Goal: Task Accomplishment & Management: Manage account settings

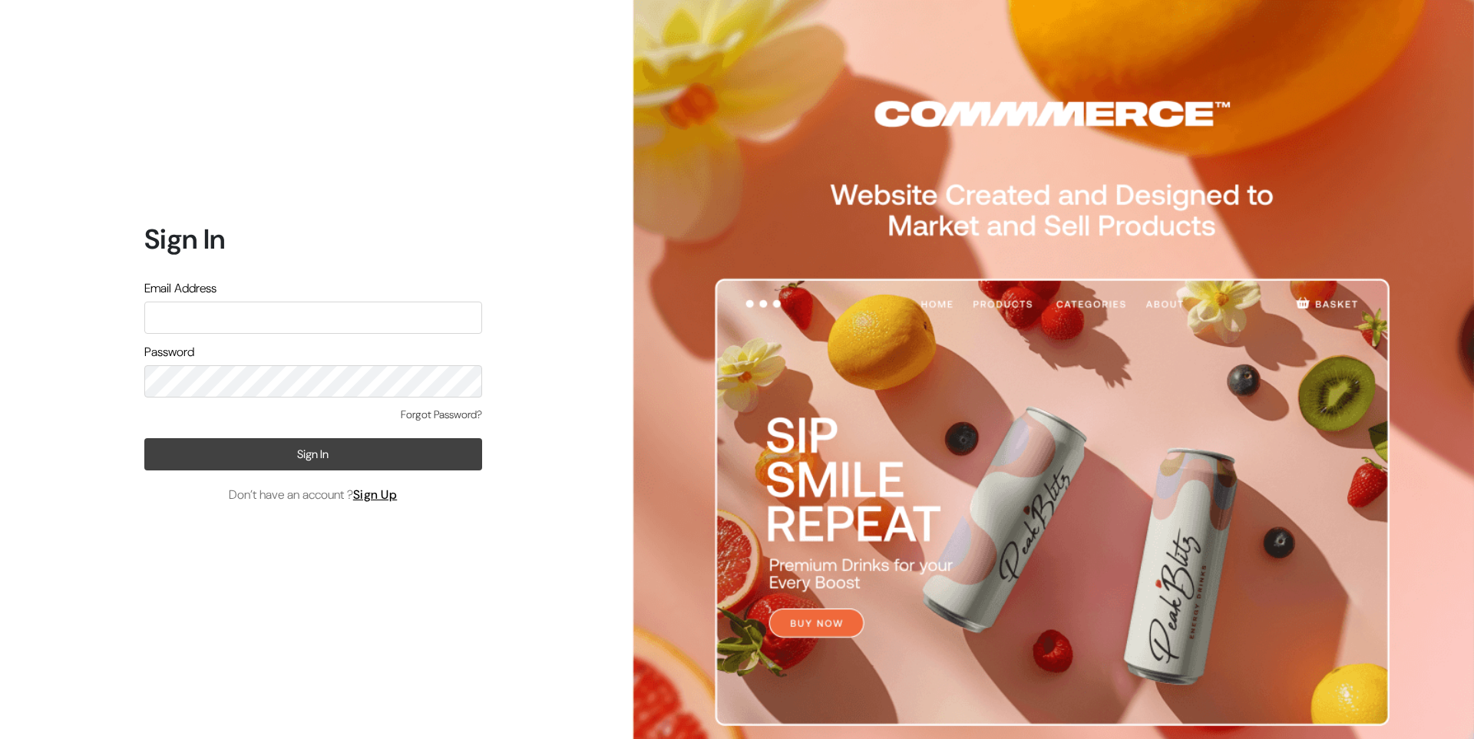
type input "Ecomservicesmumbai@gmail.com"
click at [326, 445] on button "Sign In" at bounding box center [313, 454] width 338 height 32
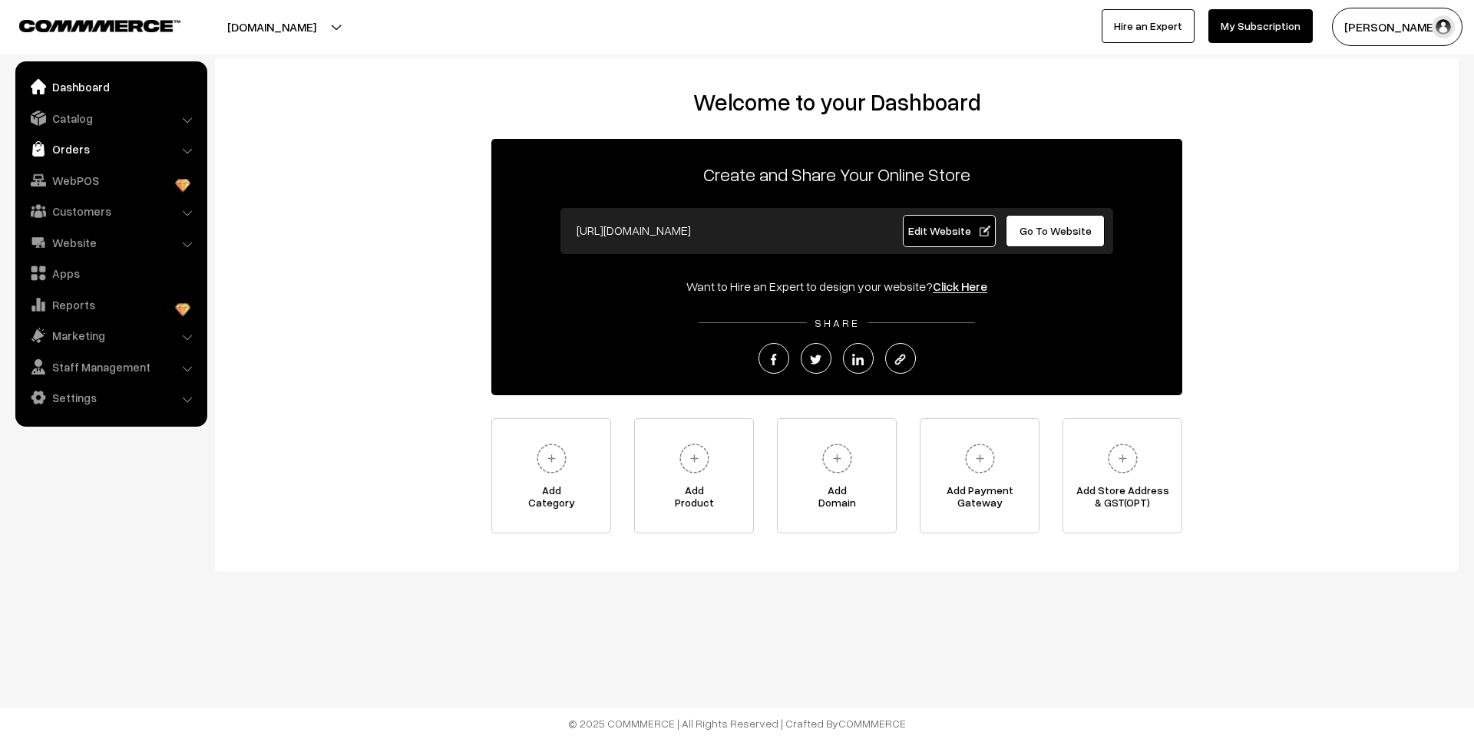
click at [103, 154] on link "Orders" at bounding box center [110, 149] width 183 height 28
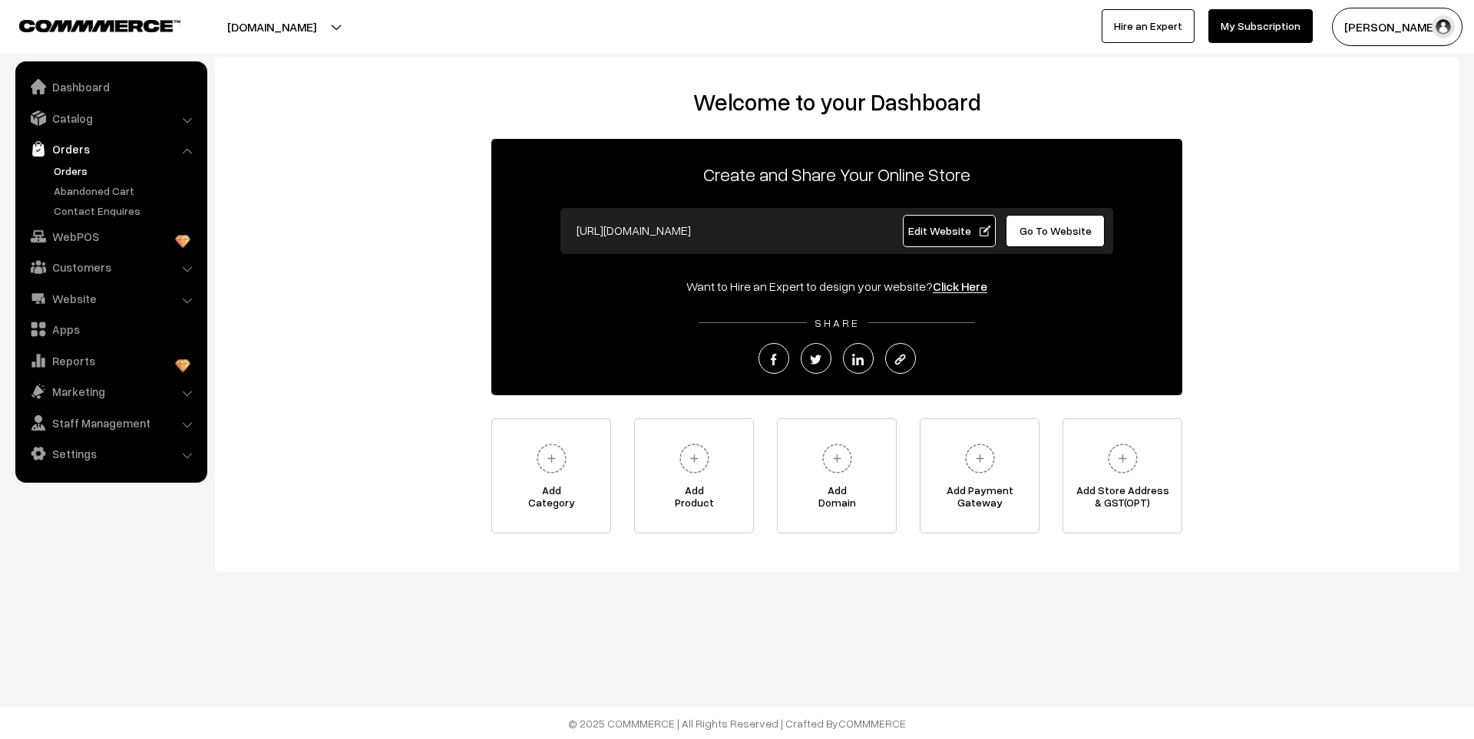
click at [81, 167] on link "Orders" at bounding box center [126, 171] width 152 height 16
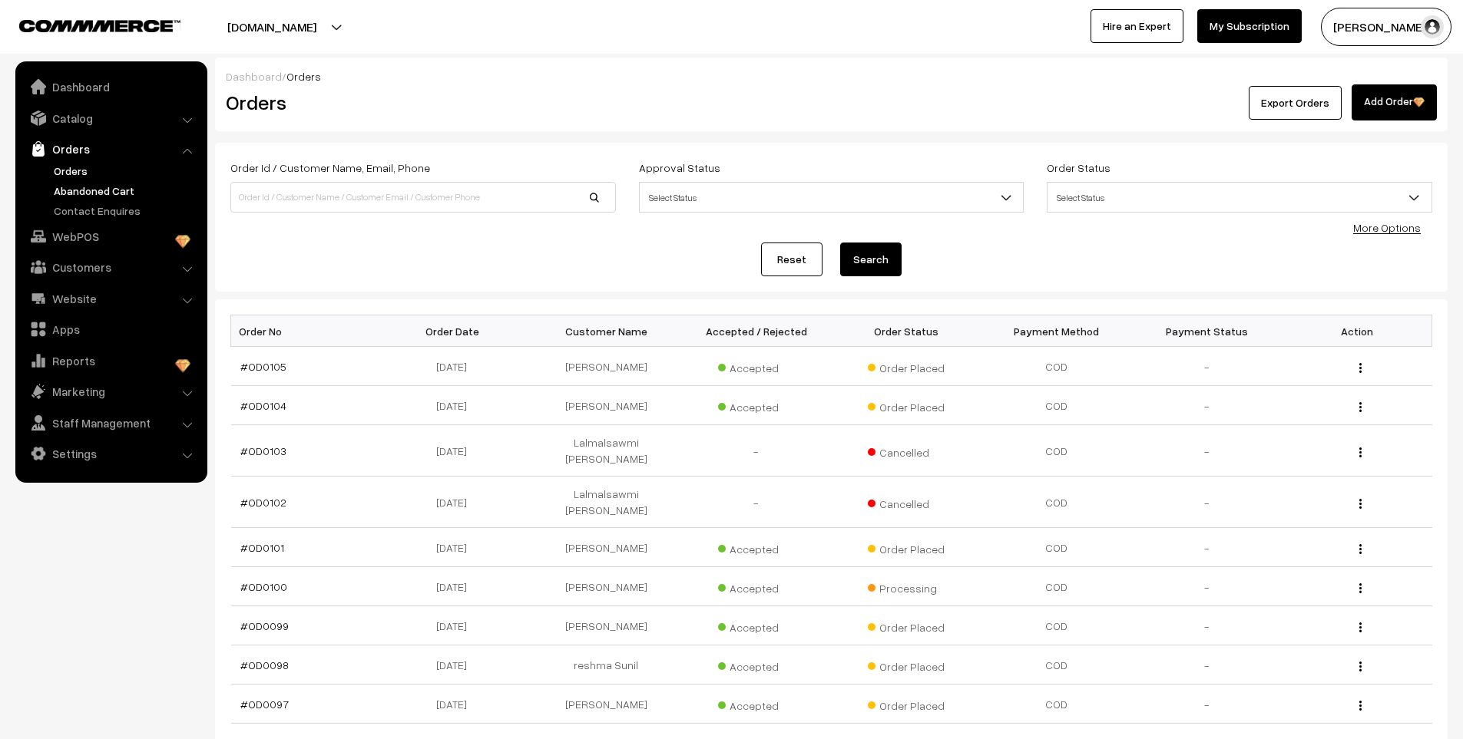
click at [74, 192] on link "Abandoned Cart" at bounding box center [126, 191] width 152 height 16
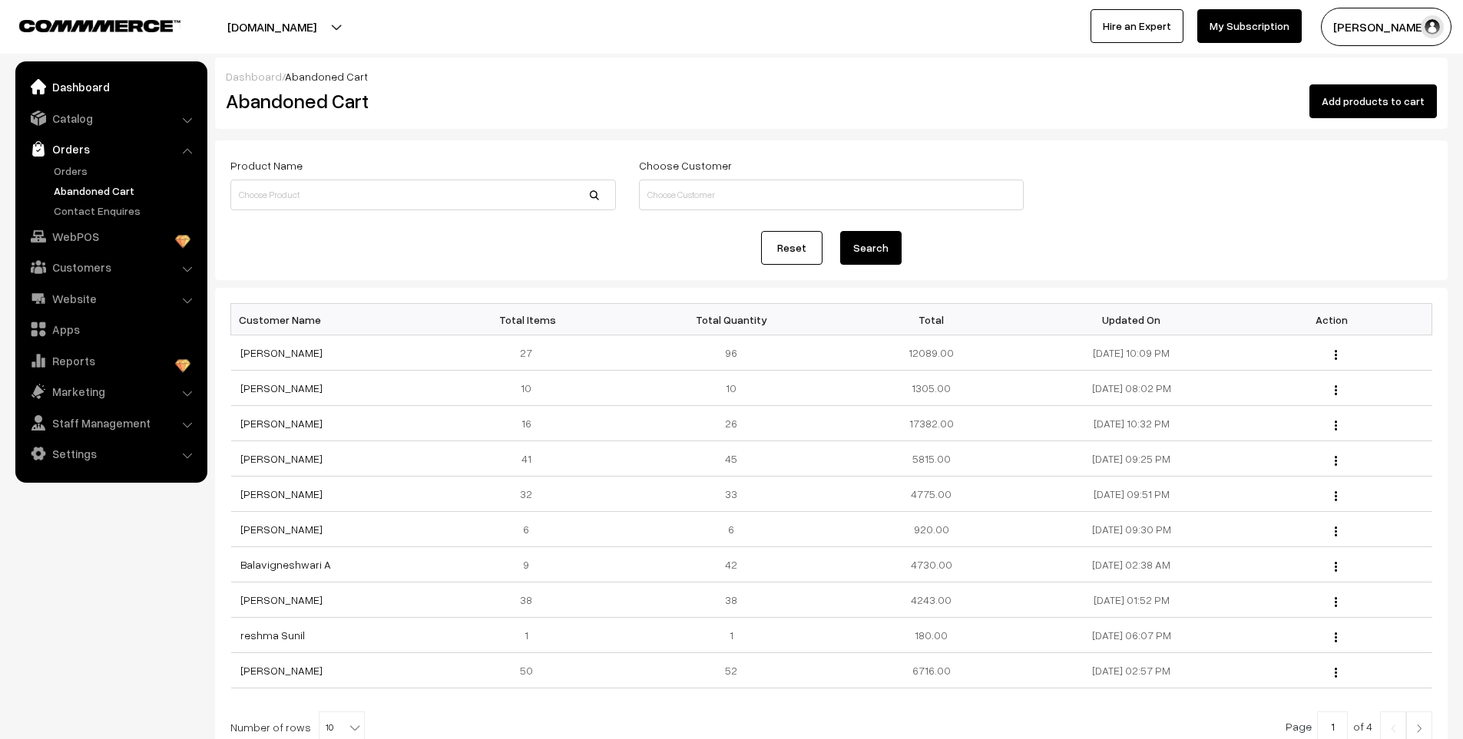
click at [94, 81] on link "Dashboard" at bounding box center [110, 87] width 183 height 28
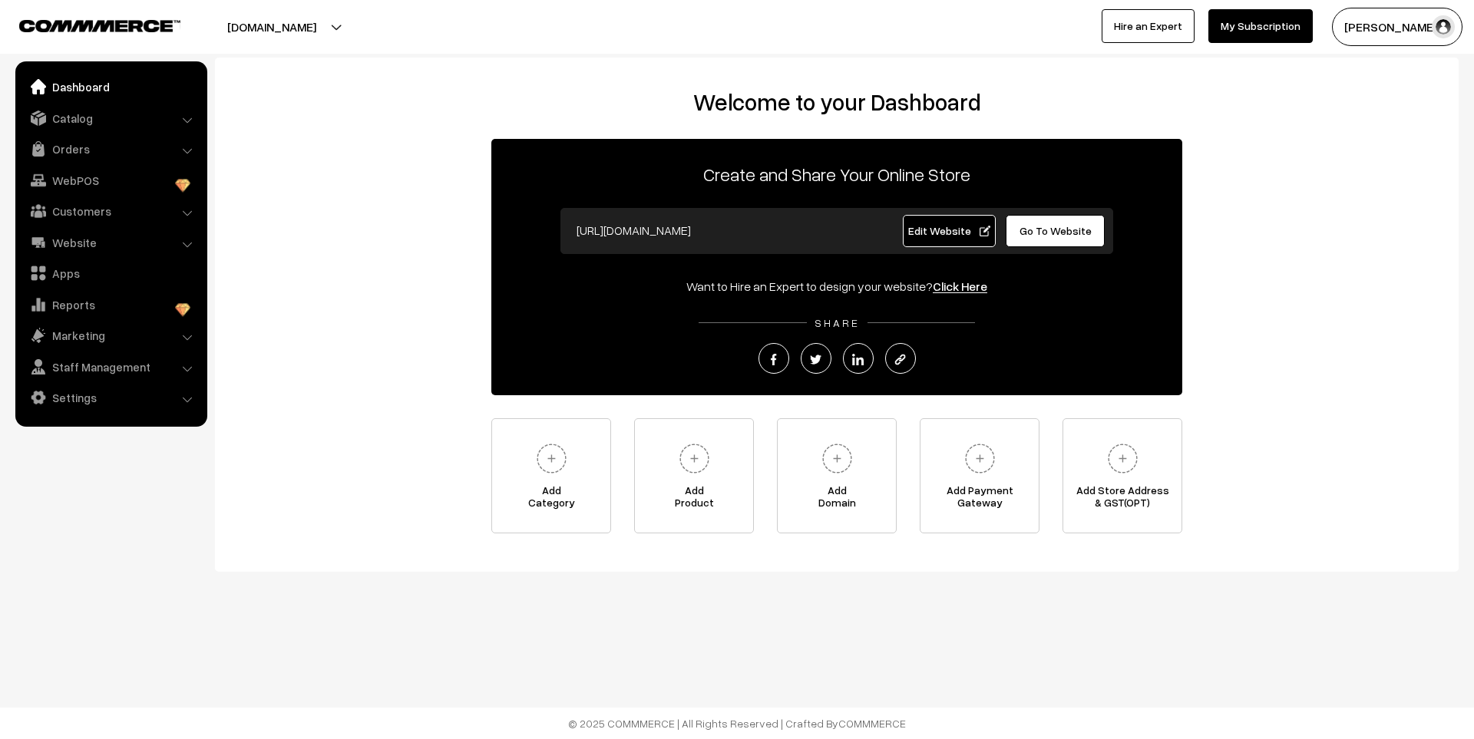
click at [78, 147] on link "Orders" at bounding box center [110, 149] width 183 height 28
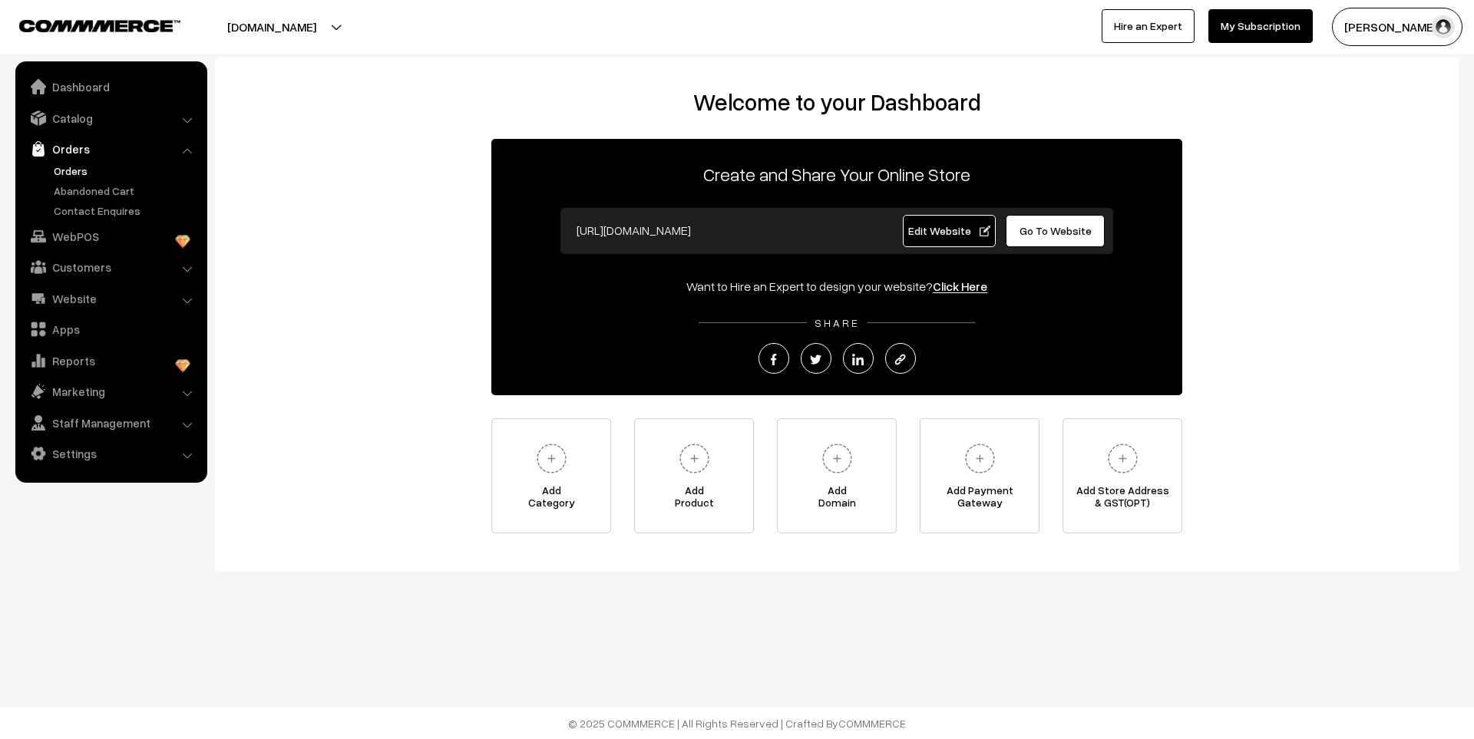
click at [75, 168] on link "Orders" at bounding box center [126, 171] width 152 height 16
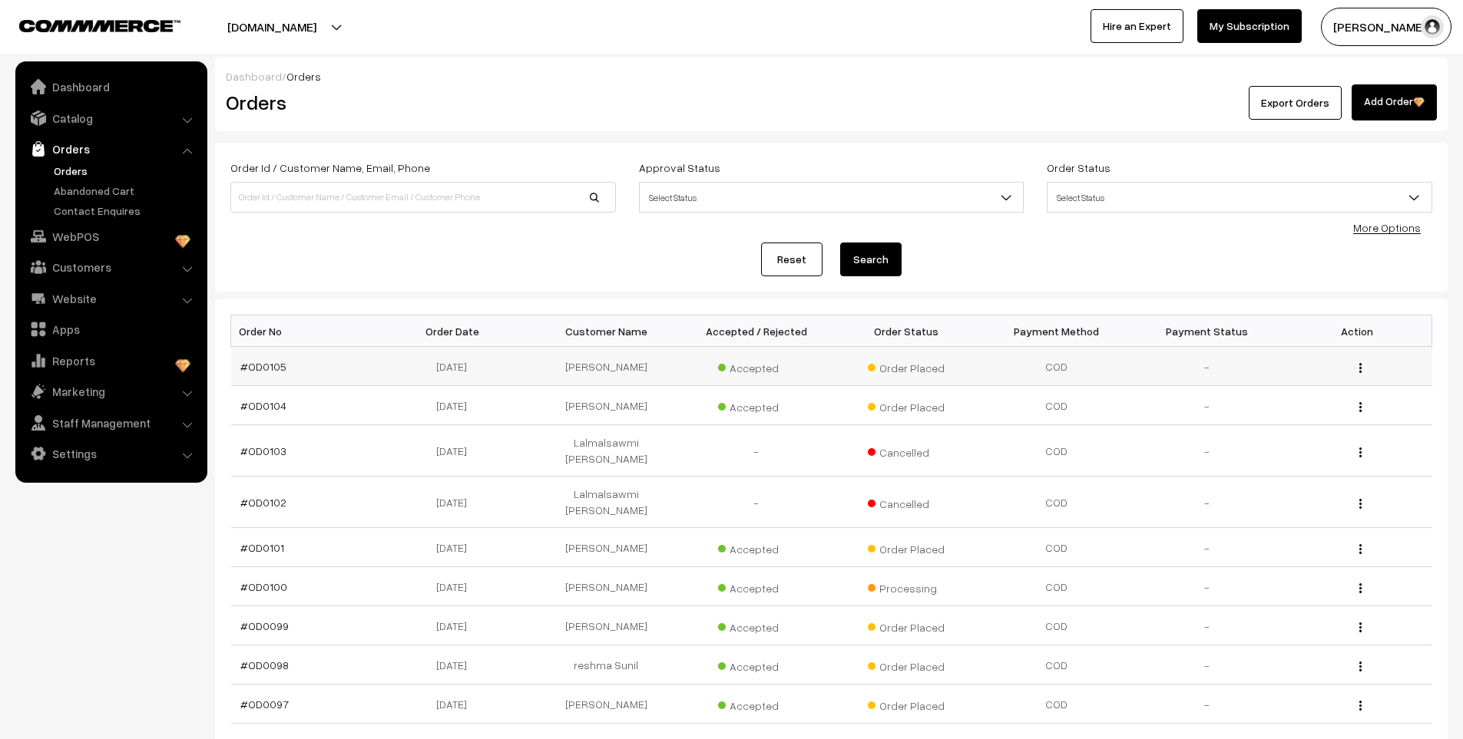
click at [1364, 369] on div "View" at bounding box center [1357, 367] width 132 height 16
click at [269, 363] on link "#OD0105" at bounding box center [263, 366] width 46 height 13
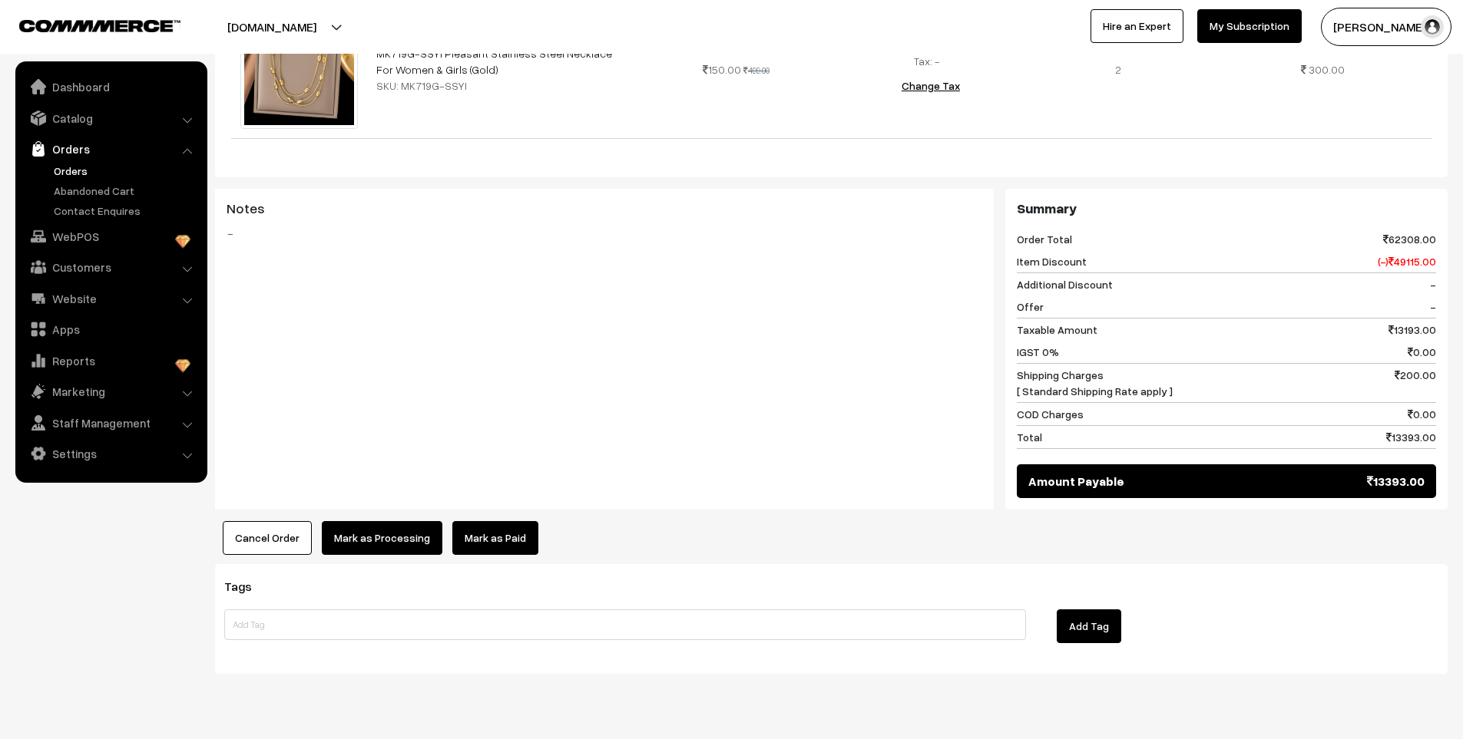
scroll to position [3496, 0]
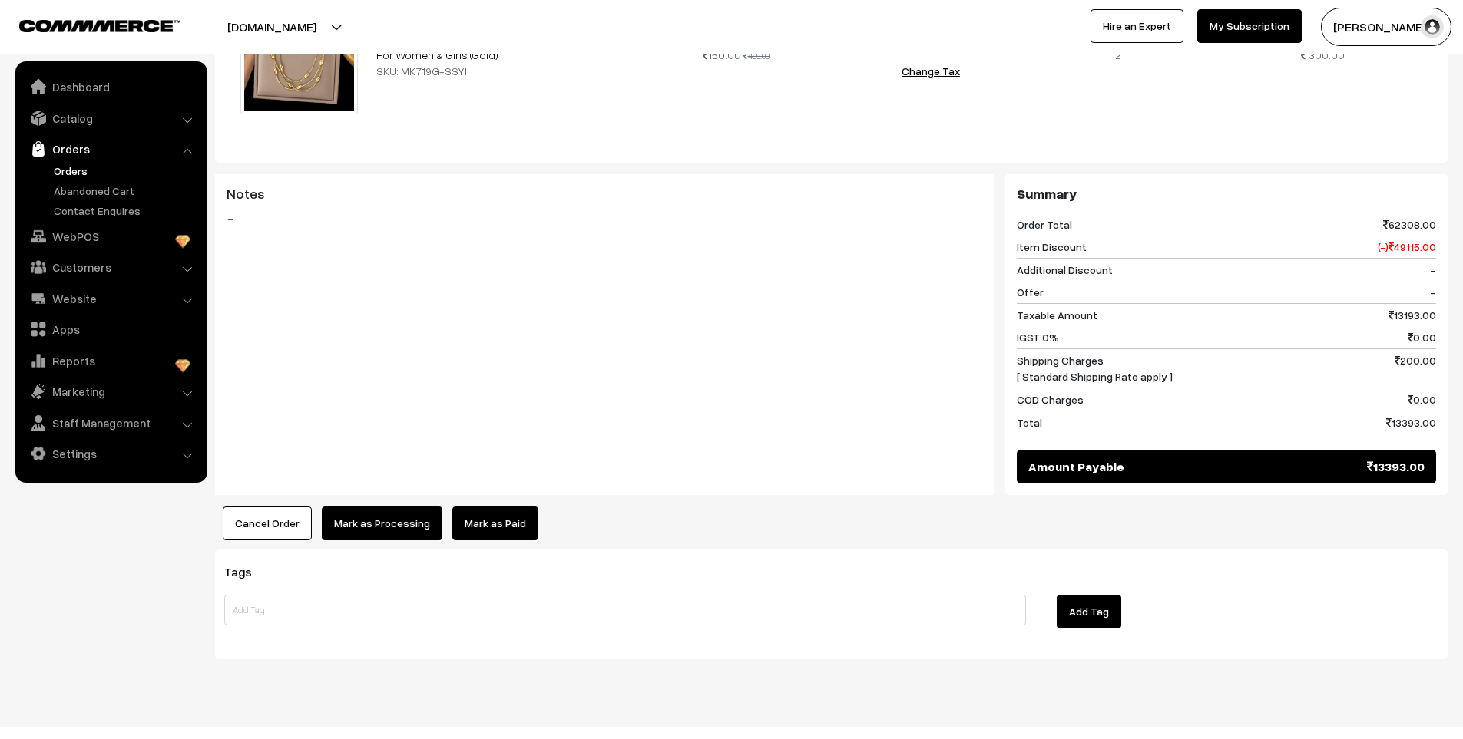
click at [270, 507] on button "Cancel Order" at bounding box center [267, 524] width 89 height 34
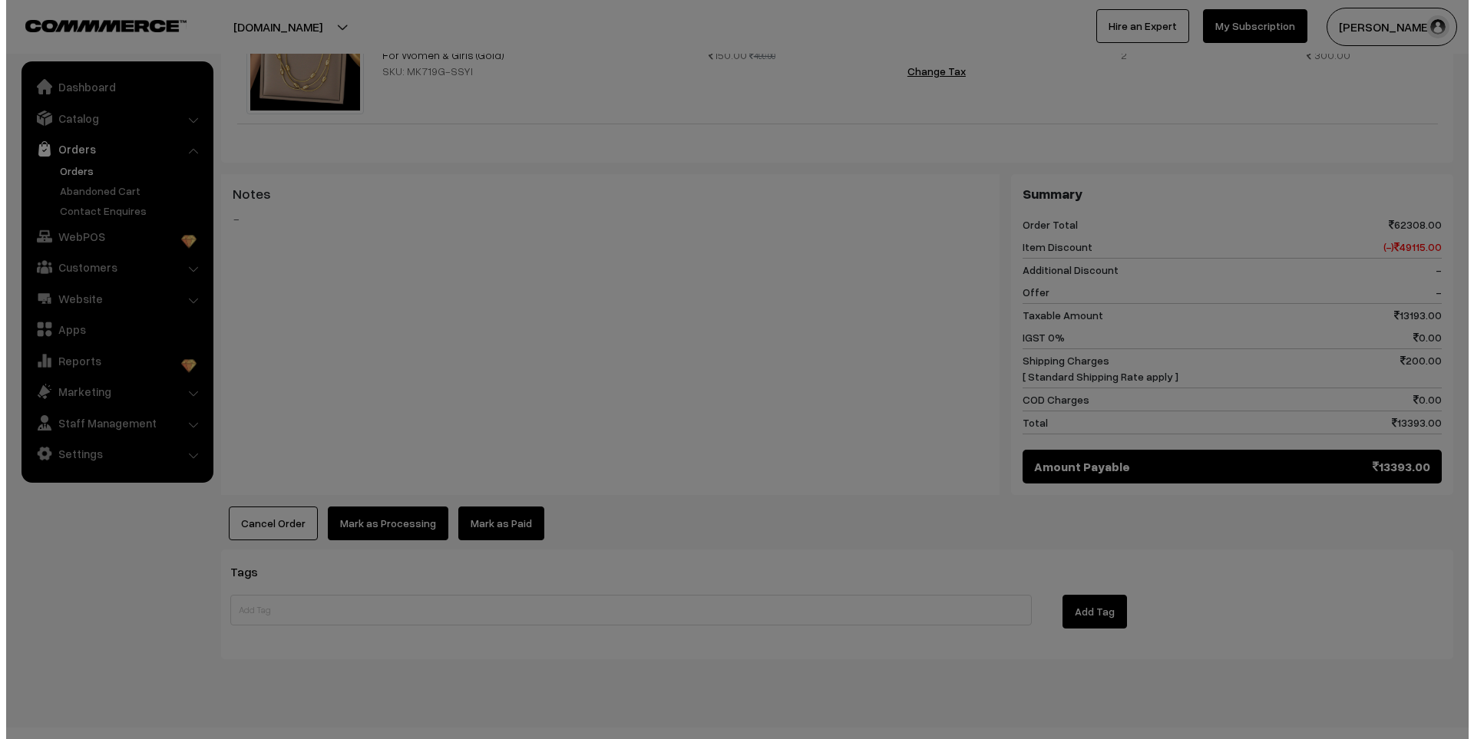
scroll to position [3524, 0]
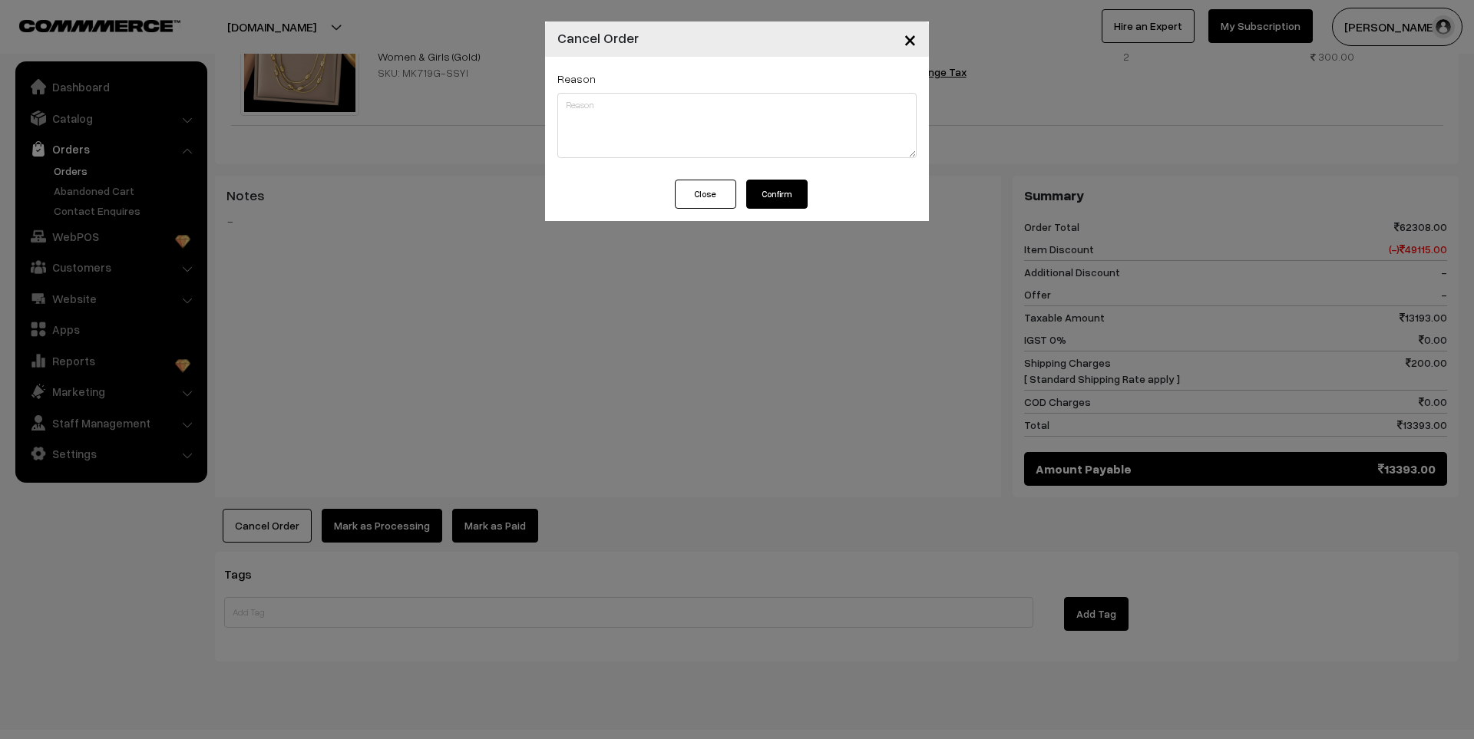
click at [789, 190] on button "Confirm" at bounding box center [776, 194] width 61 height 29
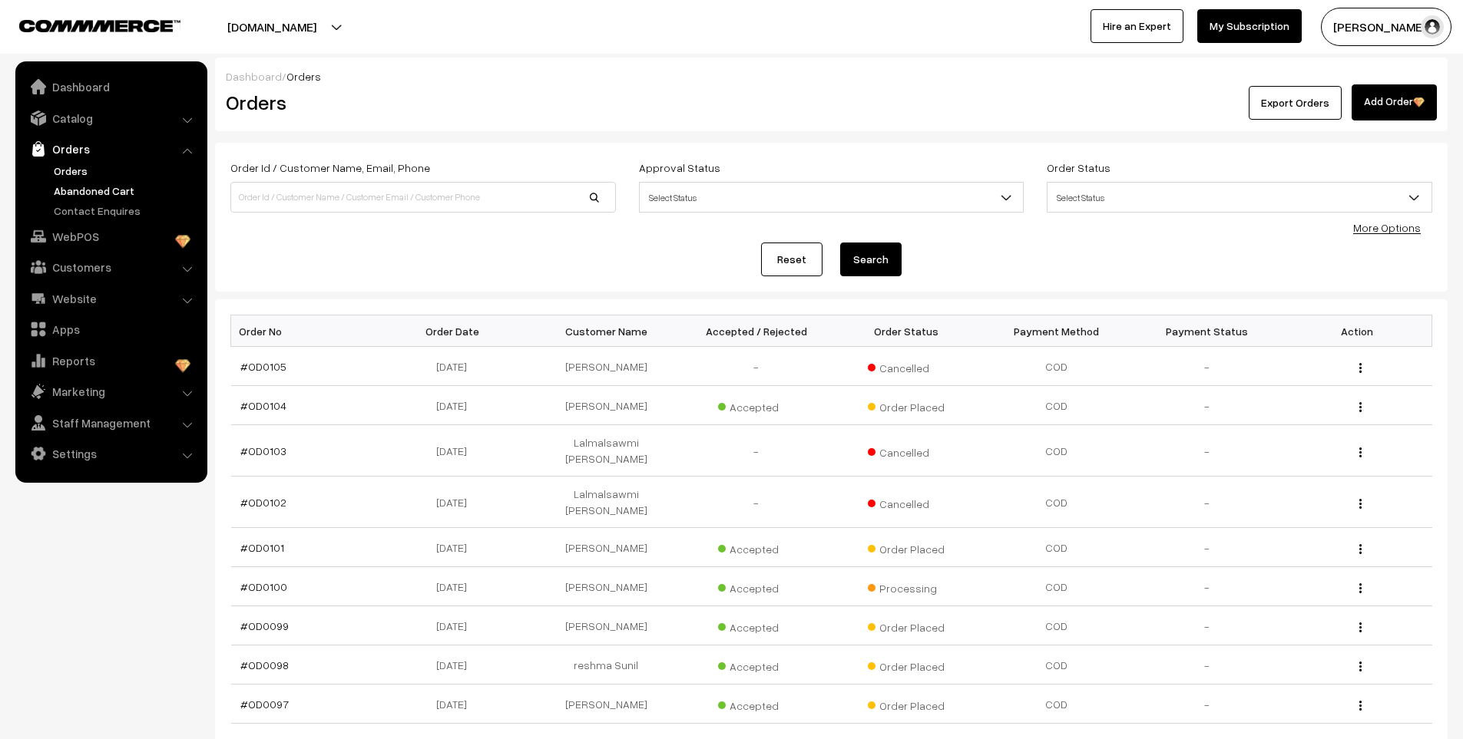
click at [88, 196] on link "Abandoned Cart" at bounding box center [126, 191] width 152 height 16
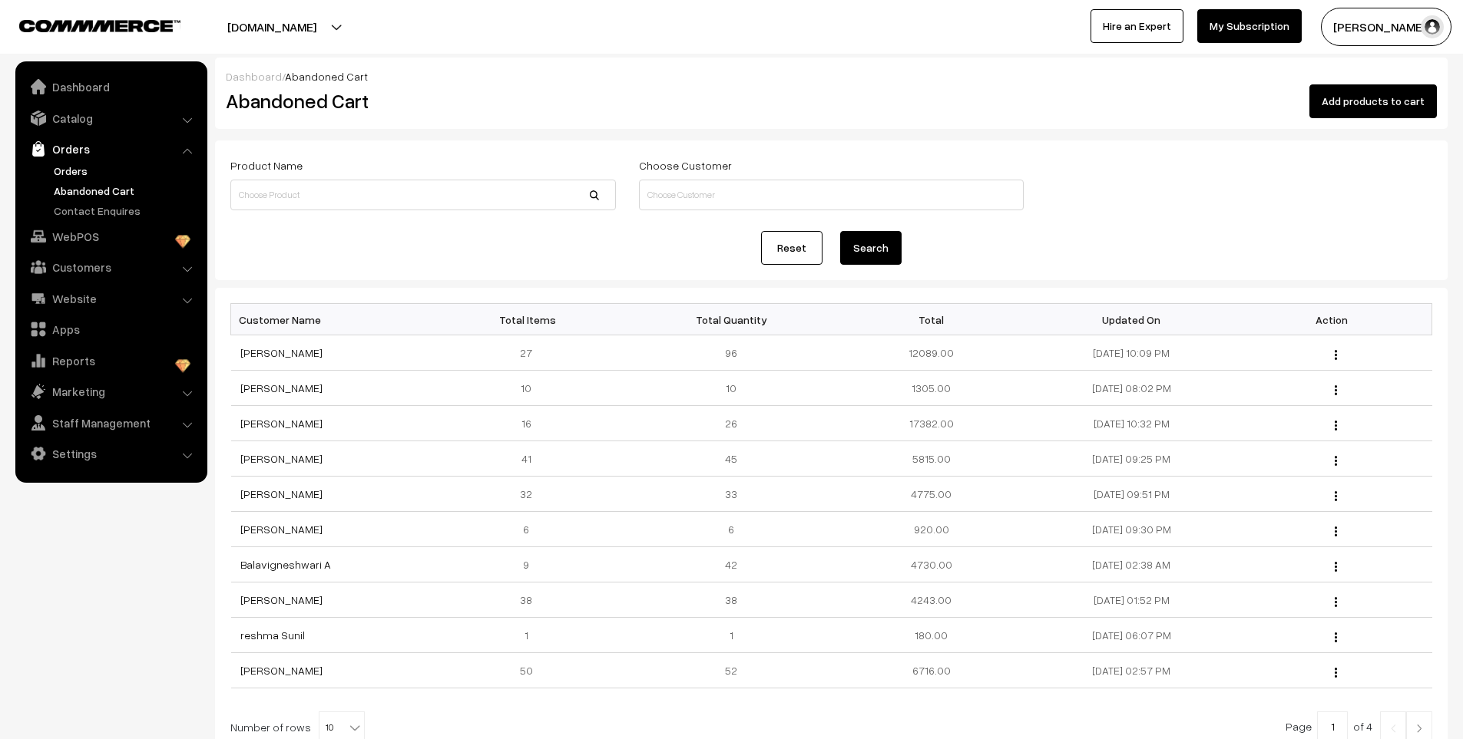
click at [78, 167] on link "Orders" at bounding box center [126, 171] width 152 height 16
